Goal: Task Accomplishment & Management: Use online tool/utility

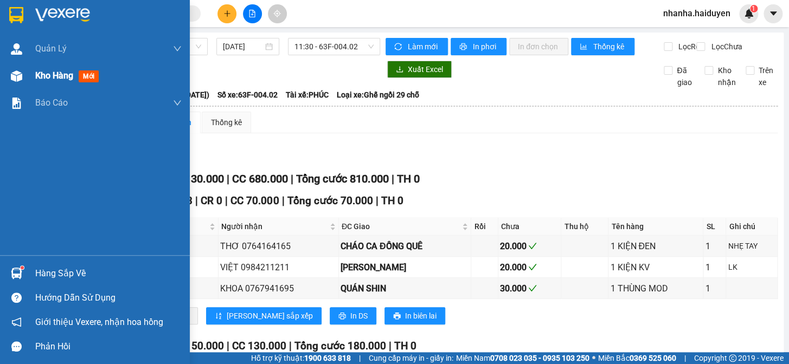
click at [27, 81] on div "Kho hàng mới" at bounding box center [95, 75] width 190 height 27
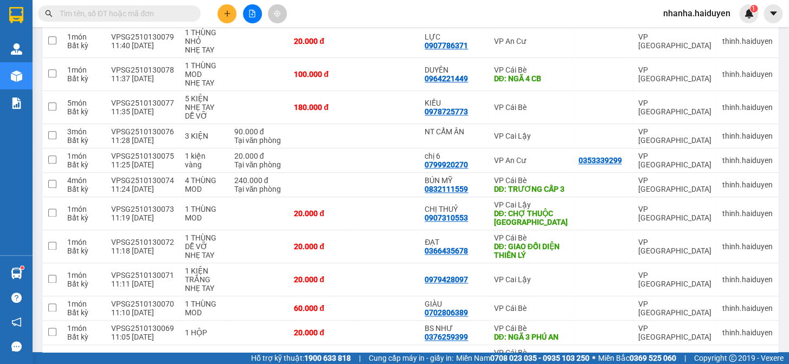
scroll to position [604, 0]
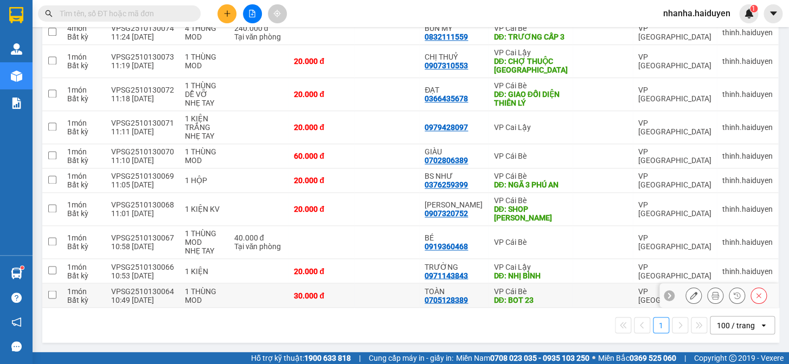
click at [389, 301] on td at bounding box center [387, 295] width 66 height 24
checkbox input "true"
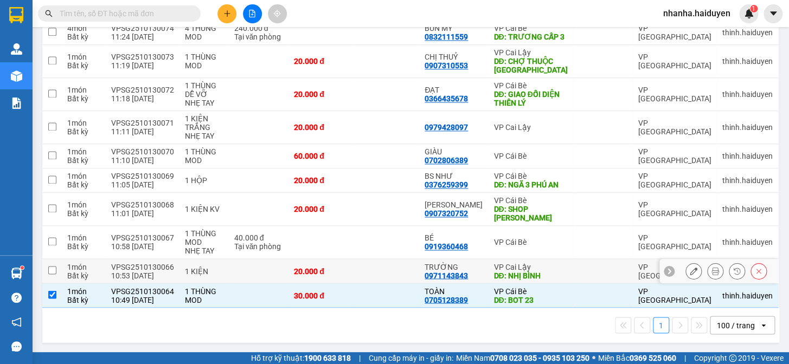
click at [390, 279] on td at bounding box center [387, 271] width 66 height 24
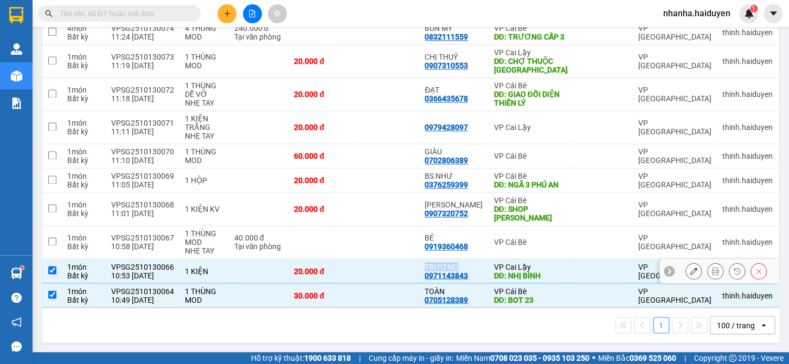
click at [390, 279] on td at bounding box center [387, 271] width 66 height 24
checkbox input "false"
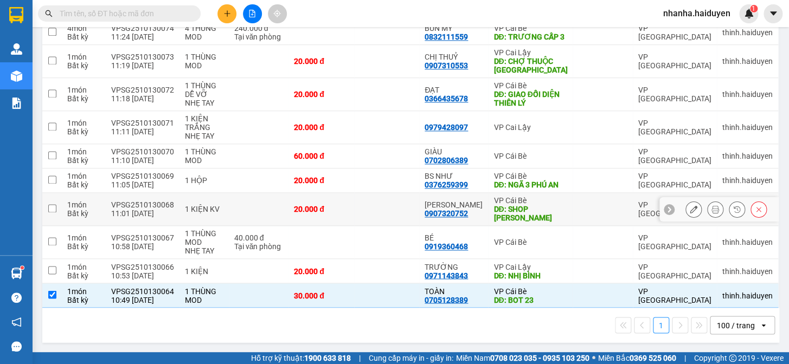
click at [382, 207] on td at bounding box center [387, 209] width 66 height 33
checkbox input "true"
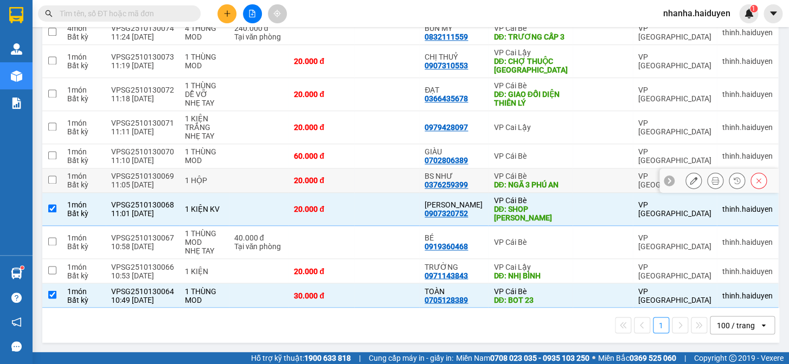
click at [385, 184] on td at bounding box center [387, 181] width 66 height 24
checkbox input "true"
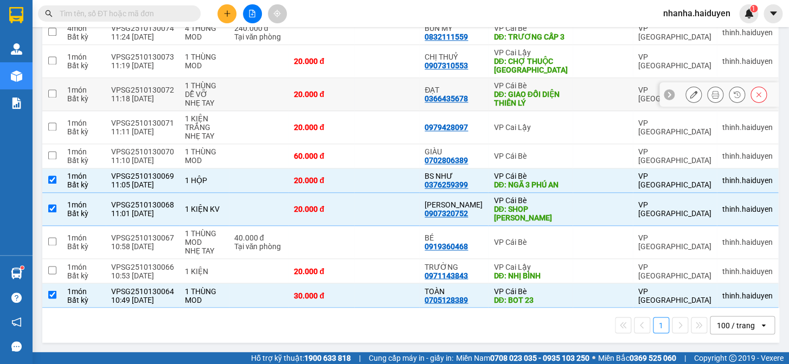
click at [410, 100] on td at bounding box center [387, 94] width 66 height 33
checkbox input "true"
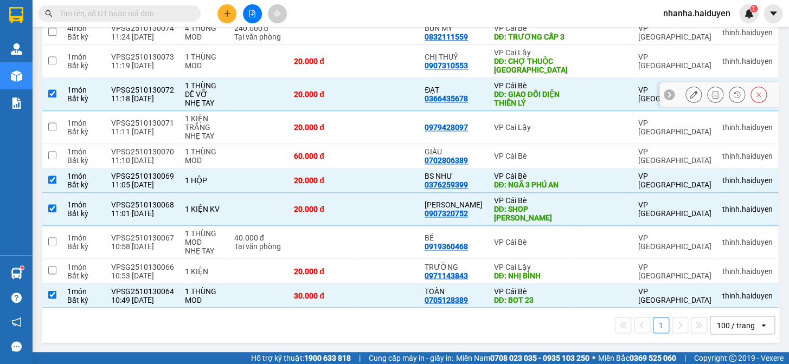
scroll to position [506, 0]
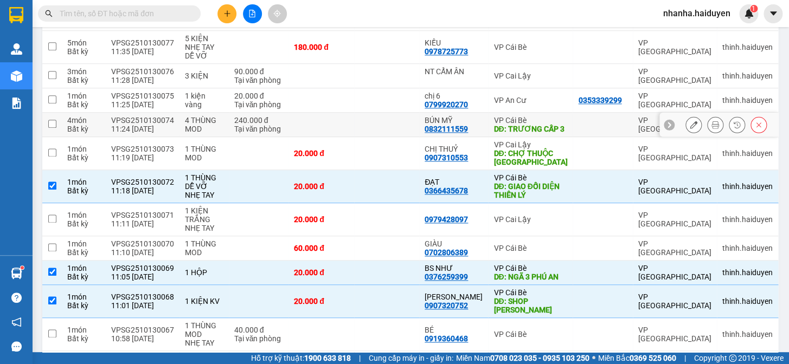
click at [364, 129] on td at bounding box center [387, 125] width 66 height 24
checkbox input "true"
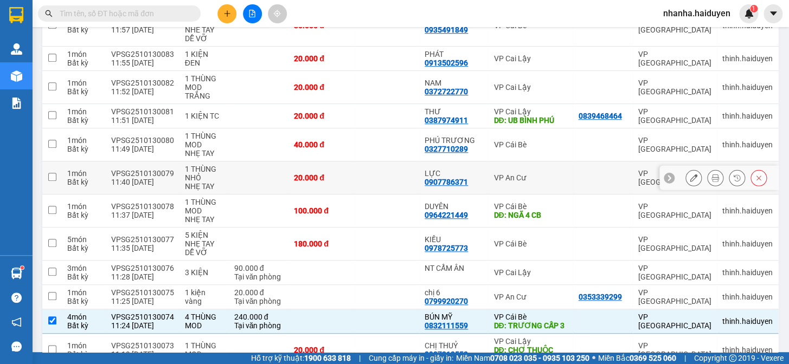
scroll to position [358, 0]
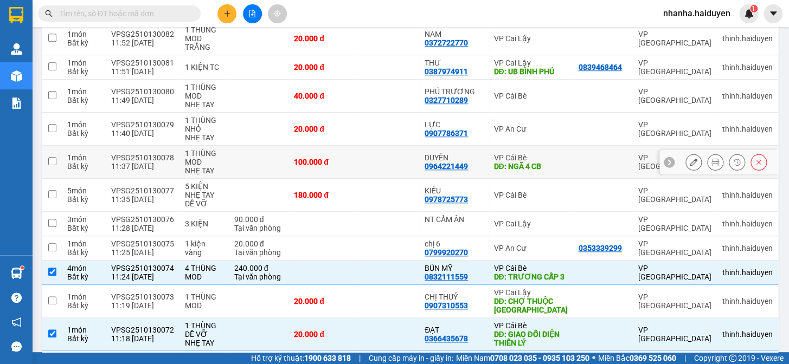
click at [347, 163] on div "100.000 đ" at bounding box center [321, 162] width 55 height 9
checkbox input "true"
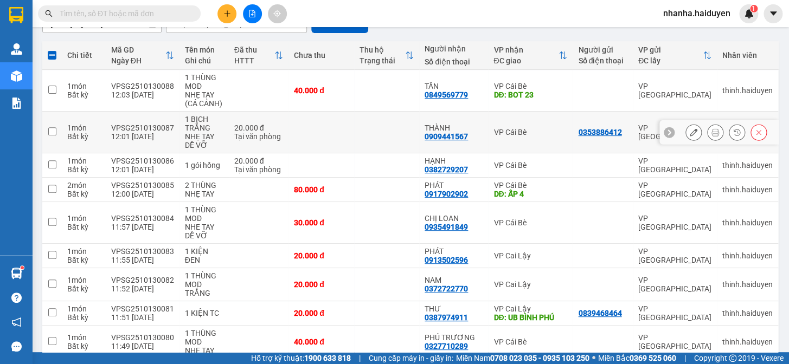
scroll to position [0, 0]
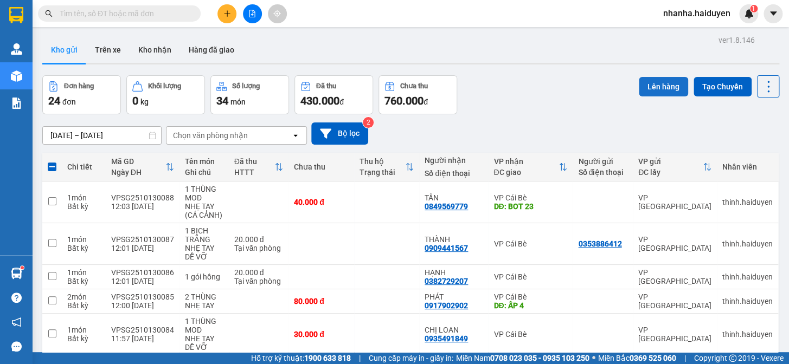
click at [641, 86] on button "Lên hàng" at bounding box center [663, 87] width 49 height 20
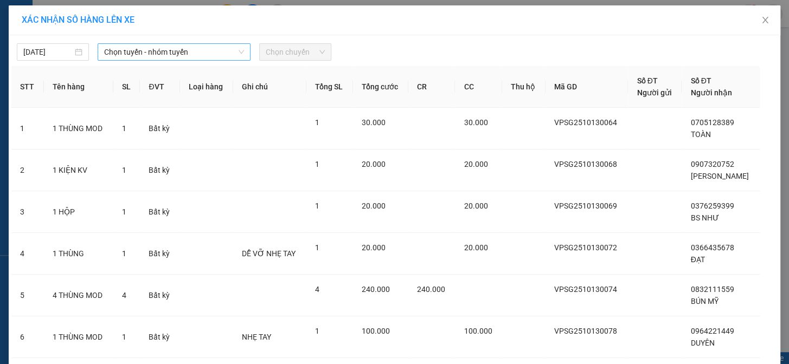
click at [212, 58] on span "Chọn tuyến - nhóm tuyến" at bounding box center [174, 52] width 140 height 16
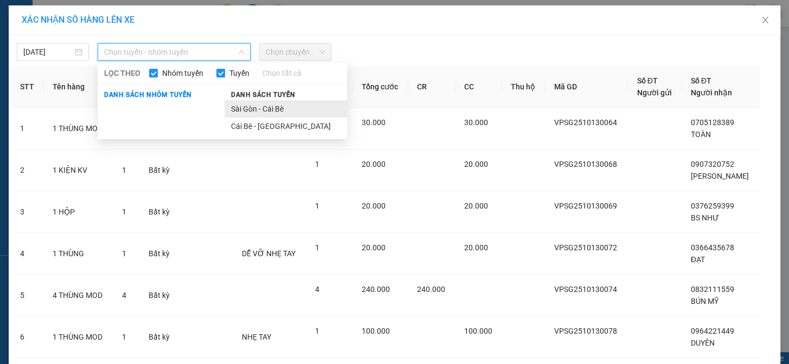
click at [245, 109] on li "Sài Gòn - Cái Bè" at bounding box center [285, 108] width 123 height 17
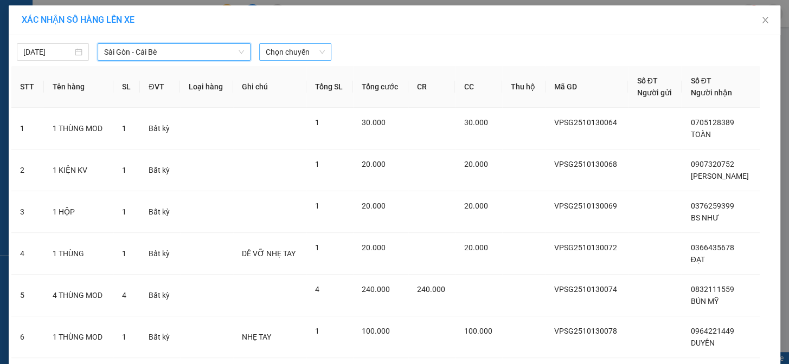
click at [286, 54] on span "Chọn chuyến" at bounding box center [295, 52] width 59 height 16
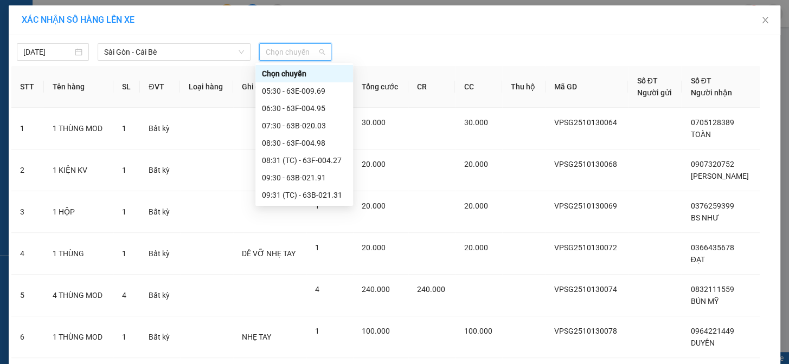
scroll to position [147, 0]
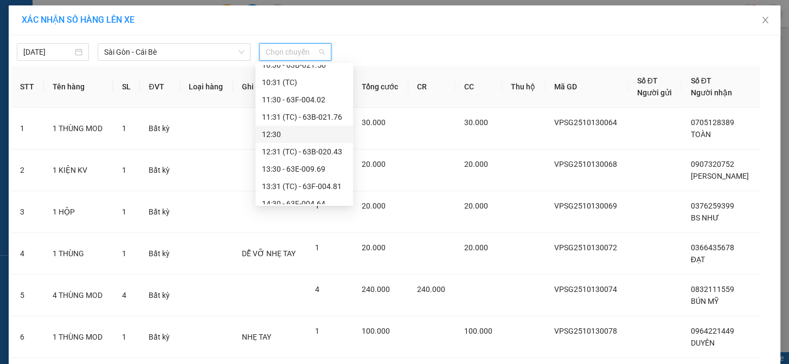
click at [317, 136] on div "12:30" at bounding box center [304, 134] width 85 height 12
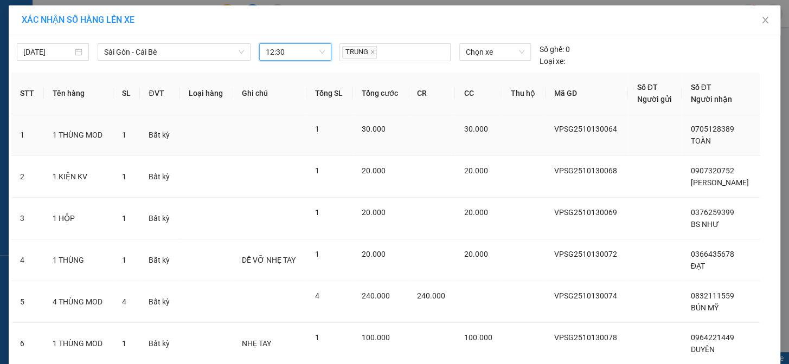
scroll to position [79, 0]
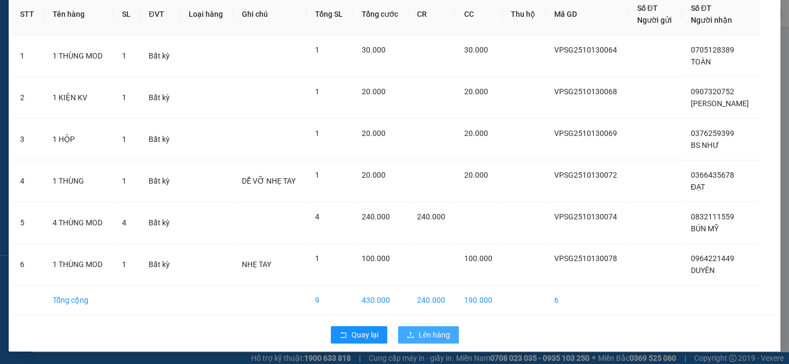
click at [429, 337] on span "Lên hàng" at bounding box center [433, 335] width 31 height 12
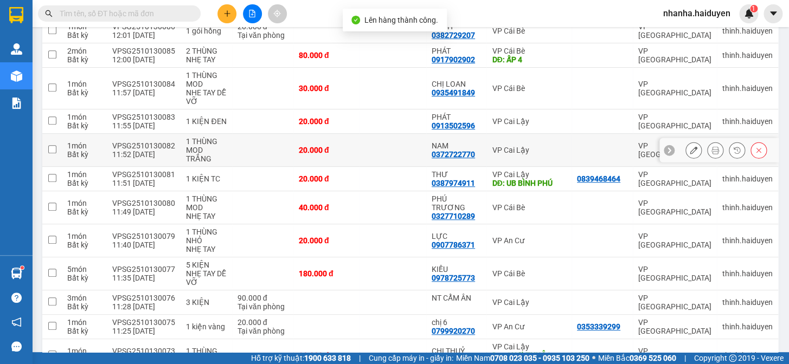
scroll to position [424, 0]
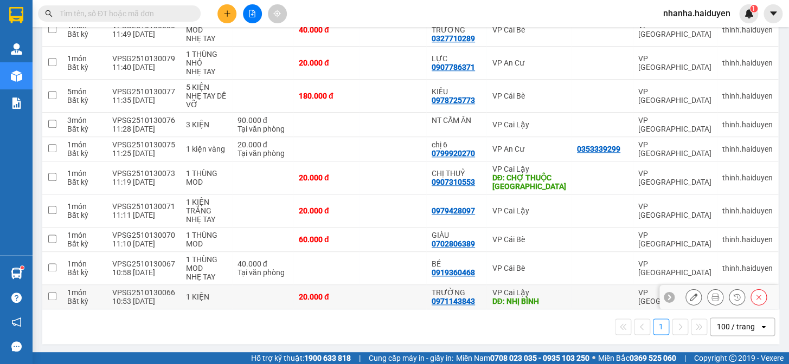
click at [320, 295] on div "20.000 đ" at bounding box center [327, 297] width 56 height 9
checkbox input "true"
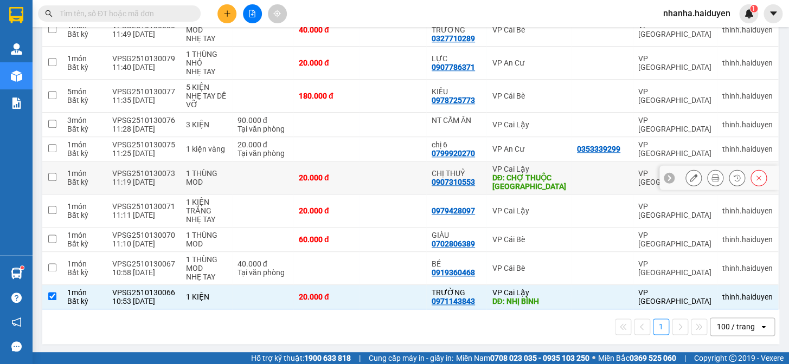
click at [337, 180] on div "20.000 đ" at bounding box center [327, 177] width 56 height 9
checkbox input "true"
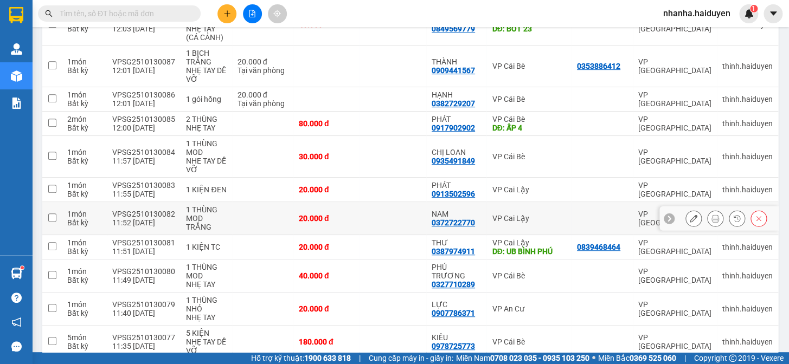
scroll to position [0, 0]
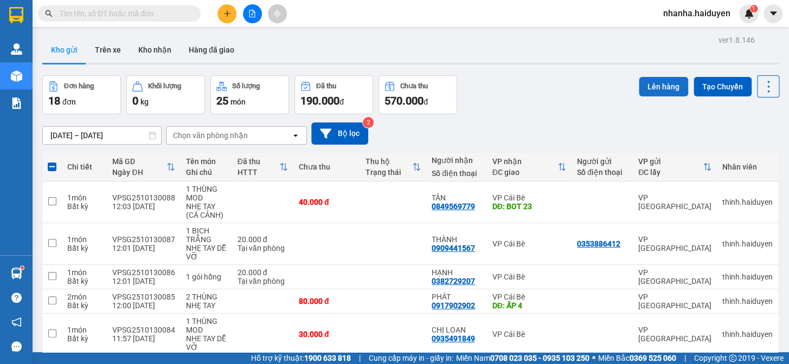
click at [657, 82] on button "Lên hàng" at bounding box center [663, 87] width 49 height 20
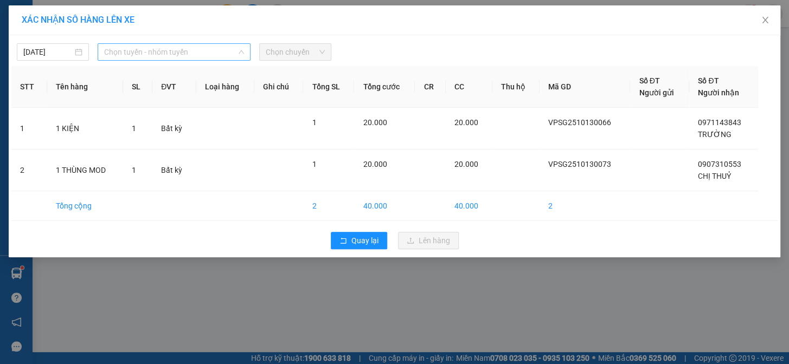
click at [202, 57] on span "Chọn tuyến - nhóm tuyến" at bounding box center [174, 52] width 140 height 16
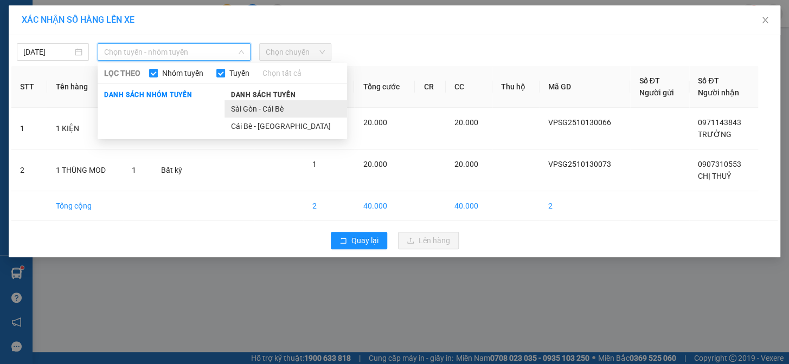
click at [245, 109] on li "Sài Gòn - Cái Bè" at bounding box center [285, 108] width 123 height 17
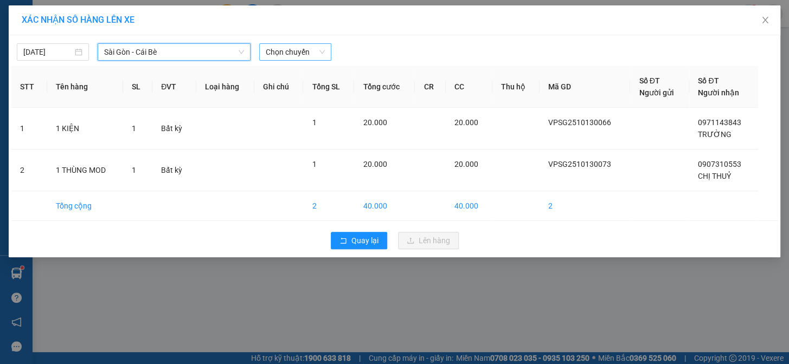
click at [289, 54] on span "Chọn chuyến" at bounding box center [295, 52] width 59 height 16
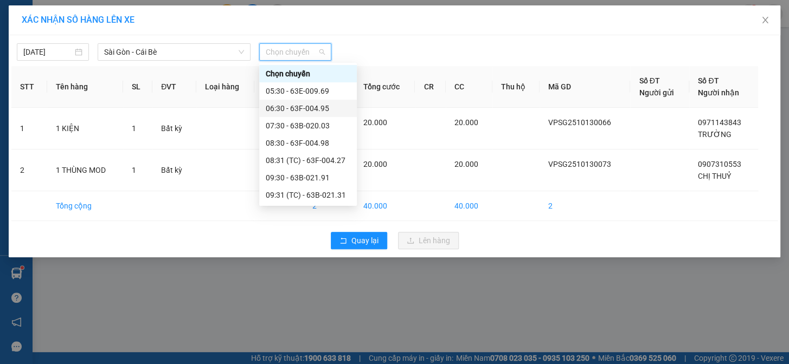
scroll to position [197, 0]
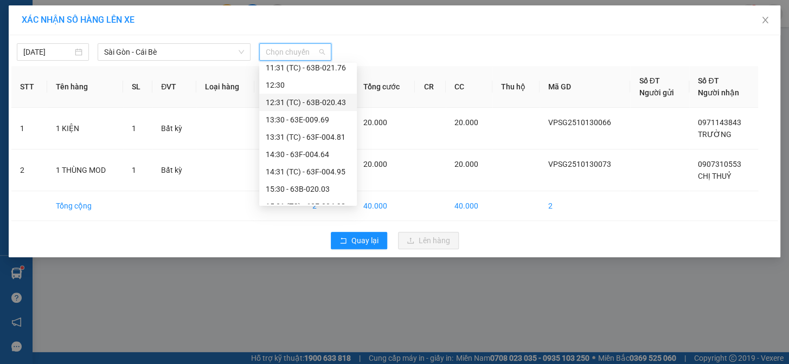
click at [317, 98] on div "12:31 (TC) - 63B-020.43" at bounding box center [308, 102] width 85 height 12
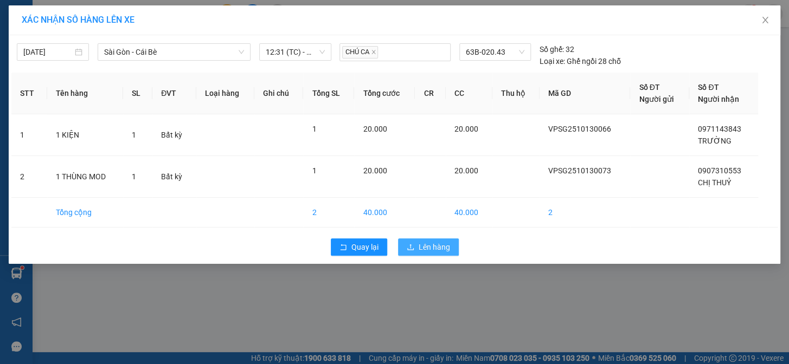
click at [418, 246] on span "Lên hàng" at bounding box center [433, 247] width 31 height 12
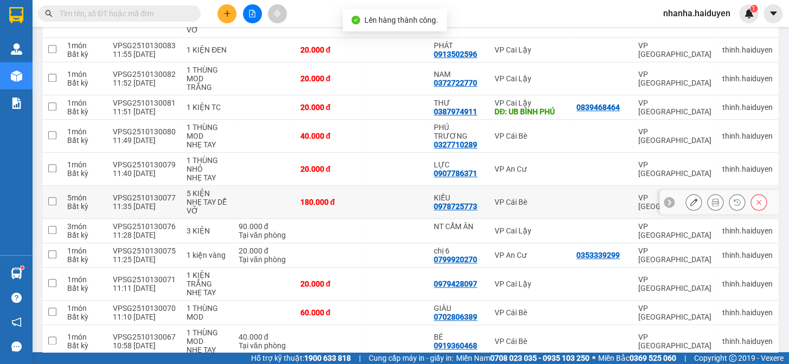
scroll to position [219, 0]
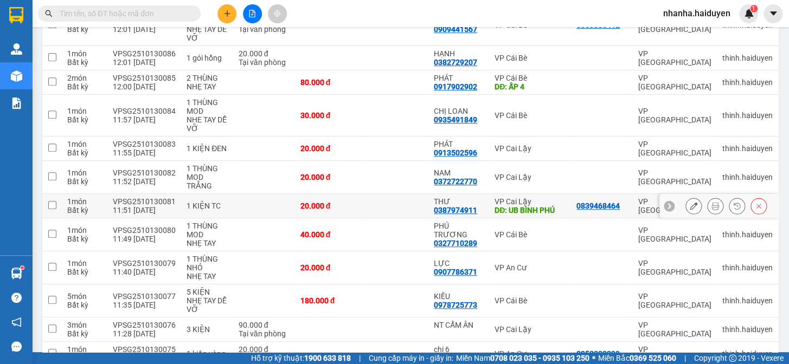
click at [383, 201] on td at bounding box center [395, 206] width 67 height 24
checkbox input "true"
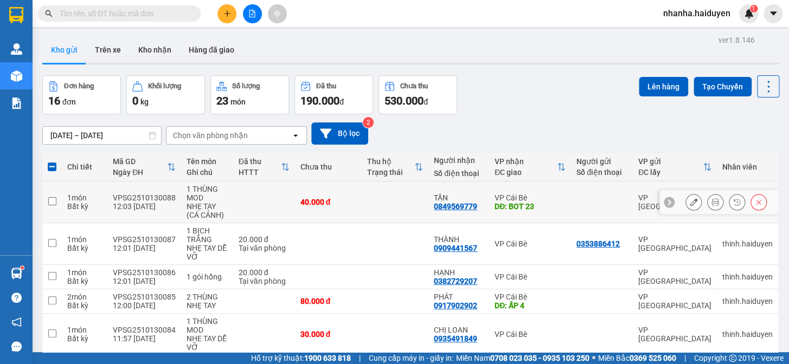
scroll to position [49, 0]
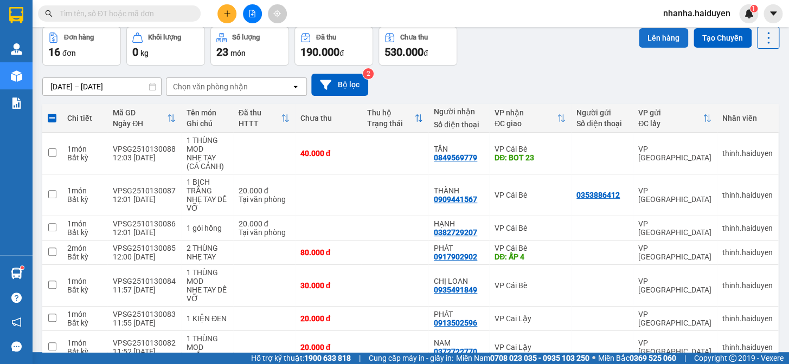
click at [643, 36] on button "Lên hàng" at bounding box center [663, 38] width 49 height 20
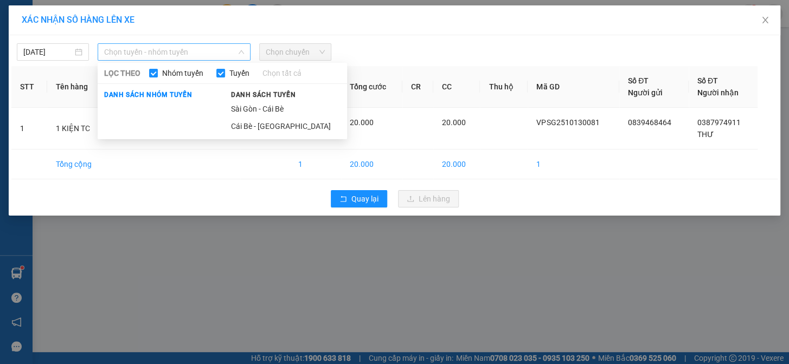
click at [212, 53] on span "Chọn tuyến - nhóm tuyến" at bounding box center [174, 52] width 140 height 16
click at [251, 112] on li "Sài Gòn - Cái Bè" at bounding box center [285, 108] width 123 height 17
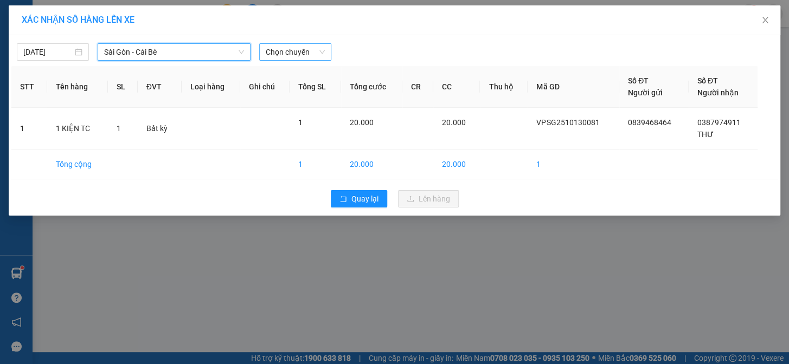
click at [294, 51] on span "Chọn chuyến" at bounding box center [295, 52] width 59 height 16
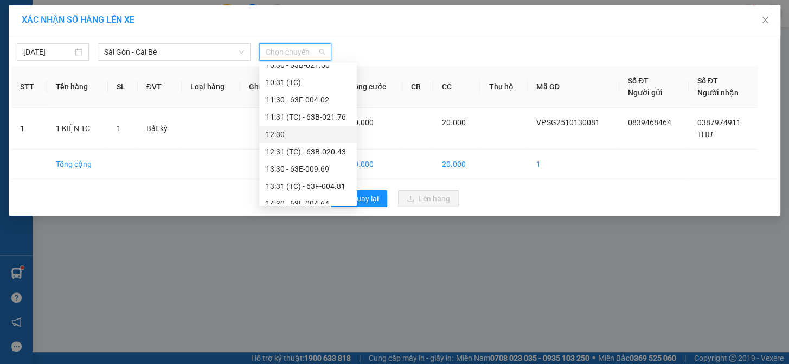
scroll to position [197, 0]
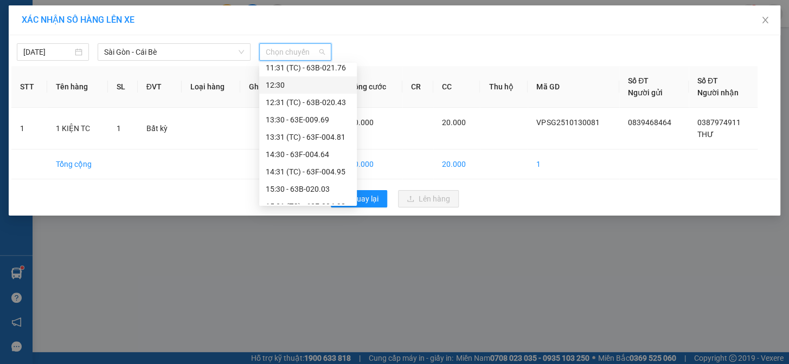
click at [299, 86] on div "12:30" at bounding box center [308, 85] width 85 height 12
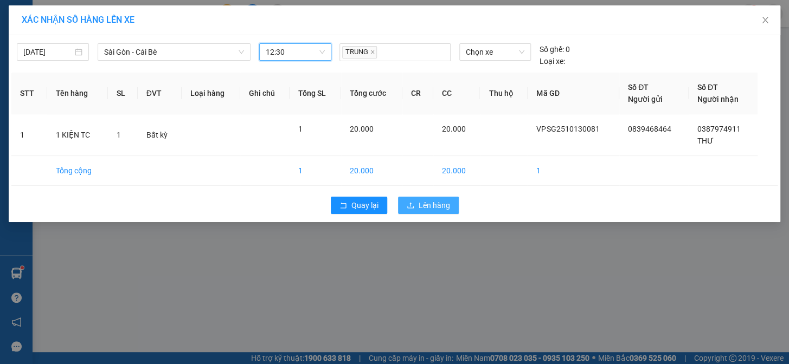
click at [414, 211] on button "Lên hàng" at bounding box center [428, 205] width 61 height 17
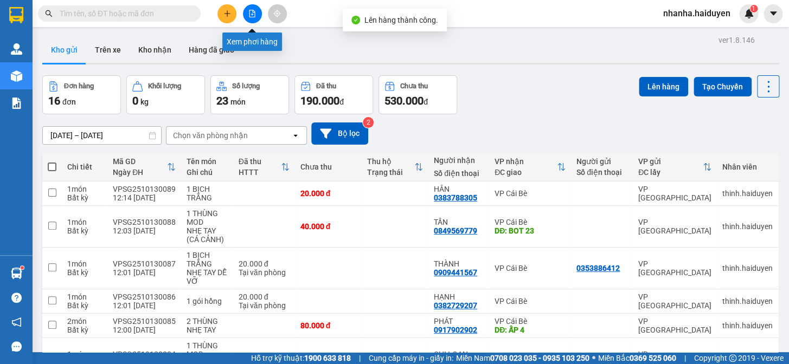
click at [252, 17] on icon "file-add" at bounding box center [252, 14] width 6 height 8
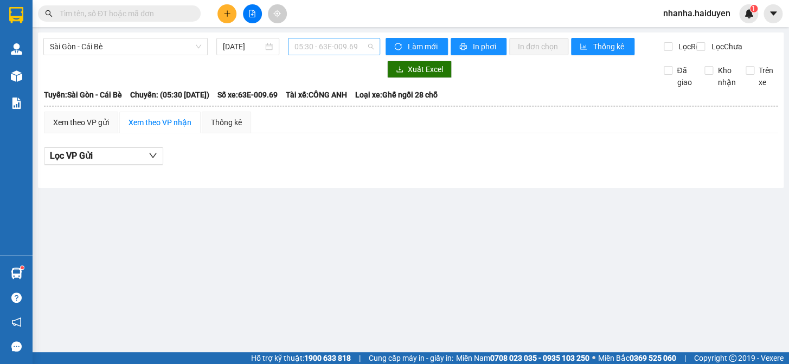
click at [323, 49] on span "05:30 - 63E-009.69" at bounding box center [333, 46] width 79 height 16
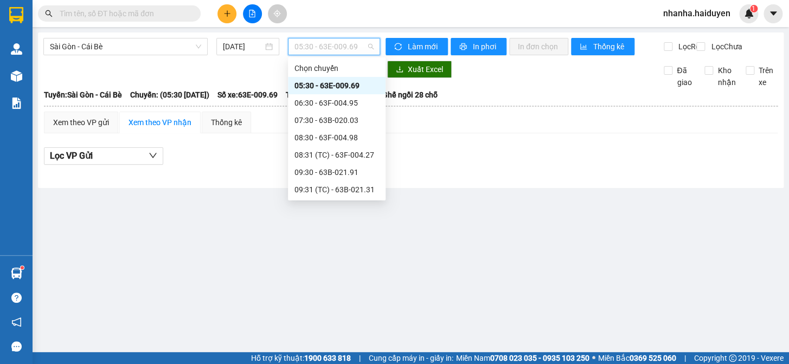
scroll to position [98, 0]
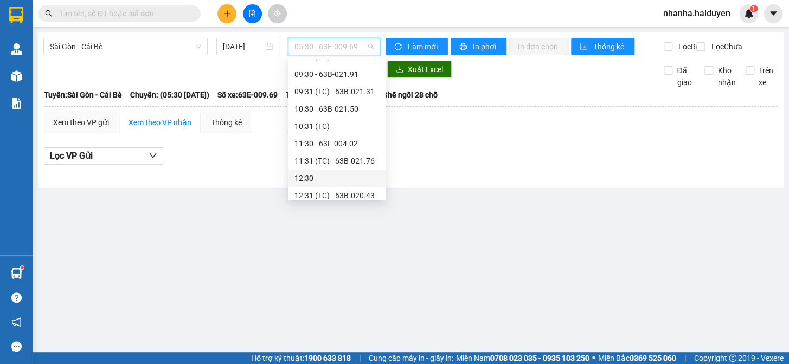
click at [314, 172] on div "12:30" at bounding box center [336, 178] width 85 height 12
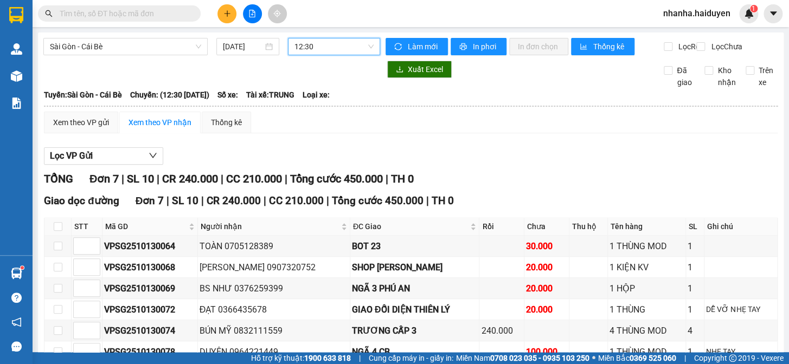
scroll to position [95, 0]
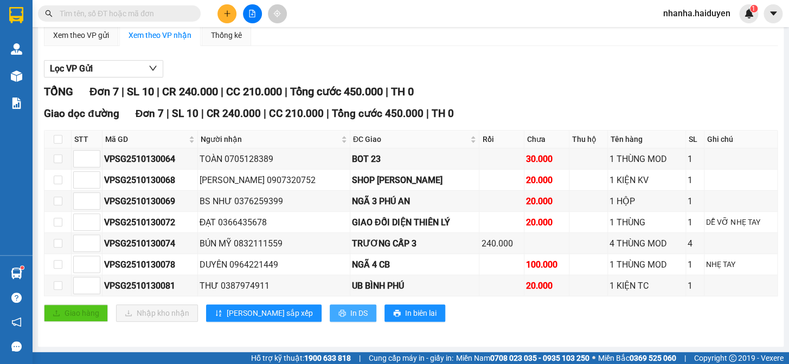
click at [330, 305] on button "In DS" at bounding box center [353, 313] width 47 height 17
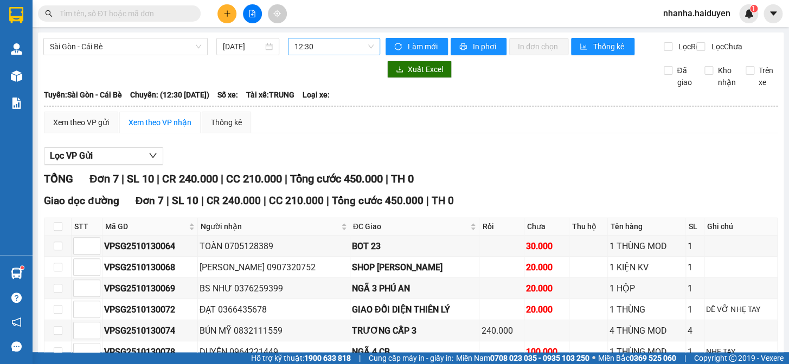
click at [339, 46] on span "12:30" at bounding box center [333, 46] width 79 height 16
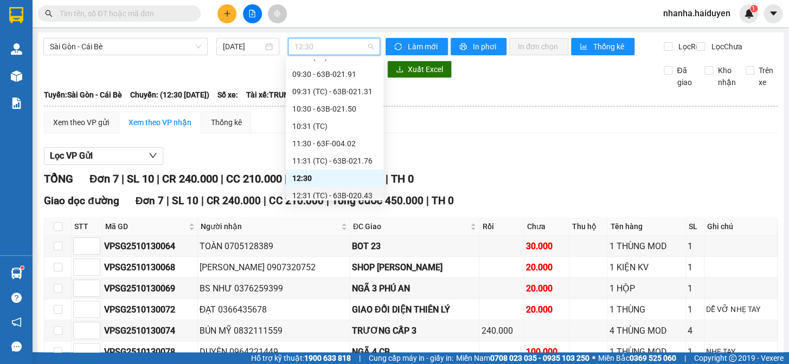
click at [341, 196] on div "12:31 (TC) - 63B-020.43" at bounding box center [334, 196] width 85 height 12
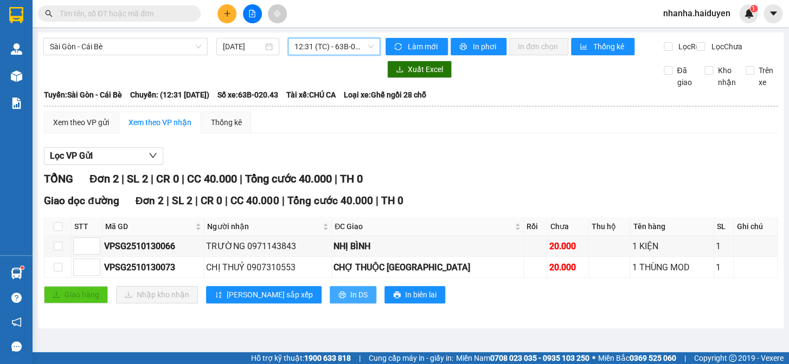
click at [350, 301] on span "In DS" at bounding box center [358, 295] width 17 height 12
